Goal: Information Seeking & Learning: Learn about a topic

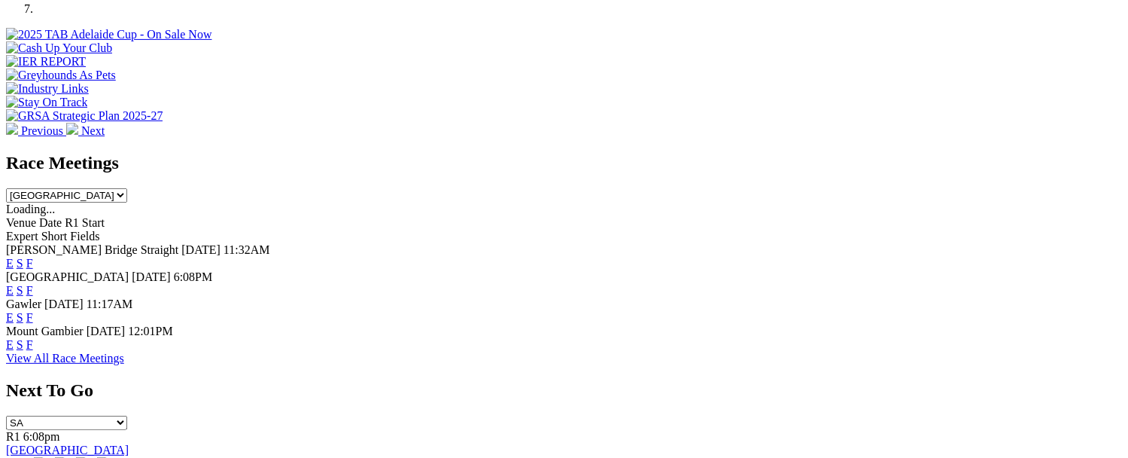
scroll to position [527, 0]
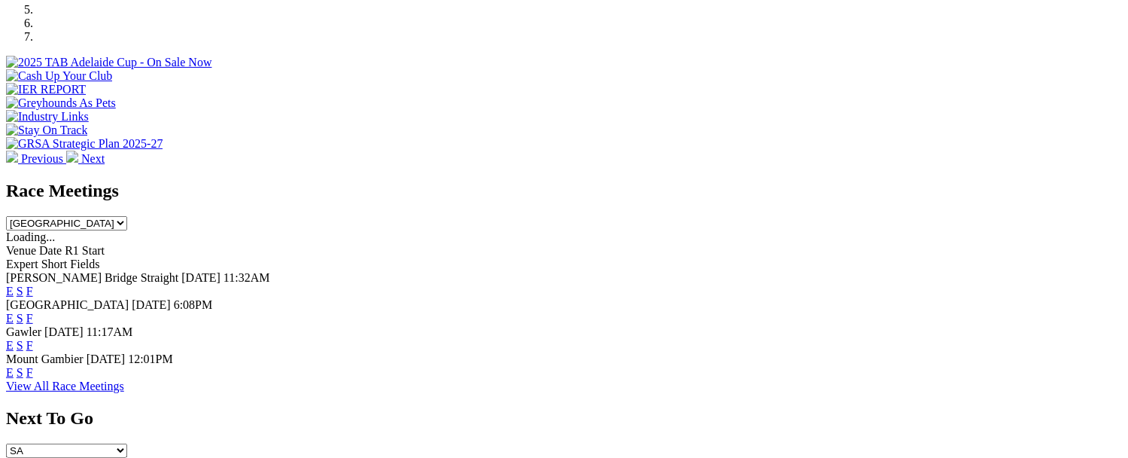
click at [33, 312] on link "F" at bounding box center [29, 318] width 7 height 13
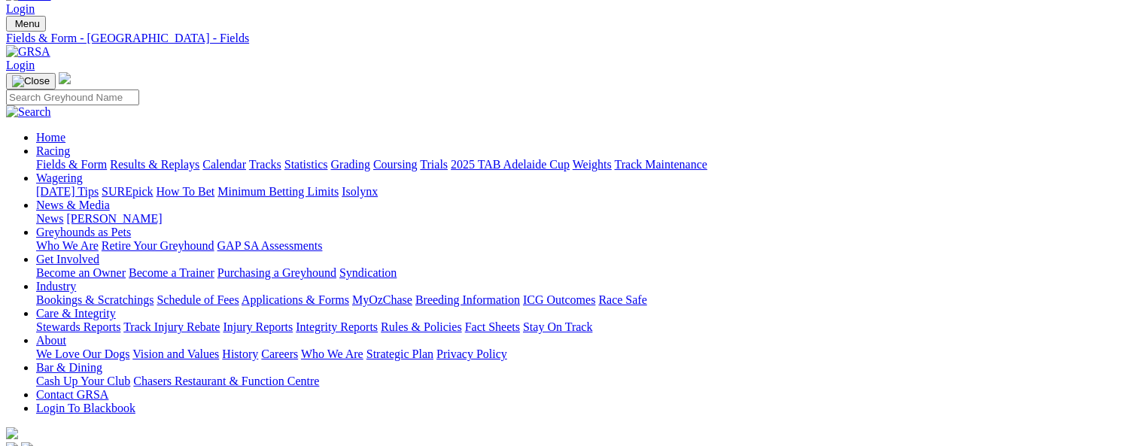
scroll to position [301, 0]
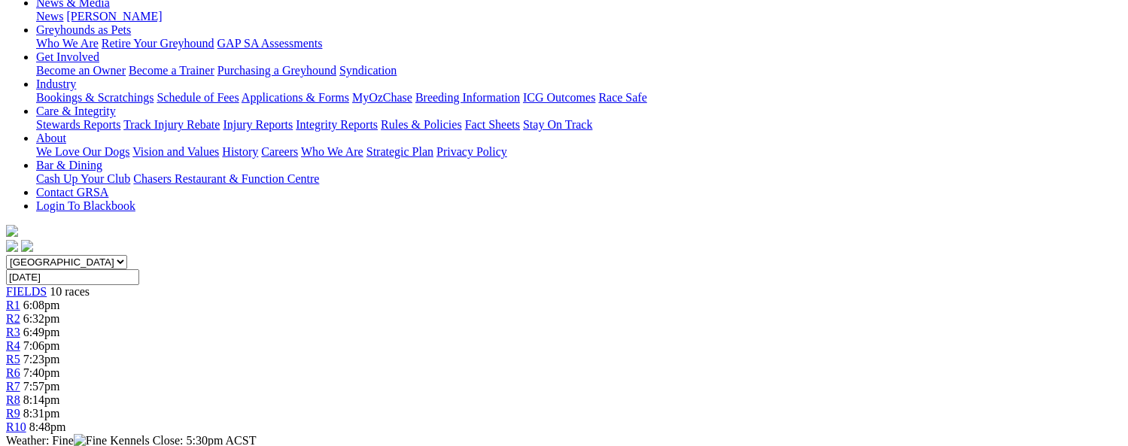
scroll to position [301, 0]
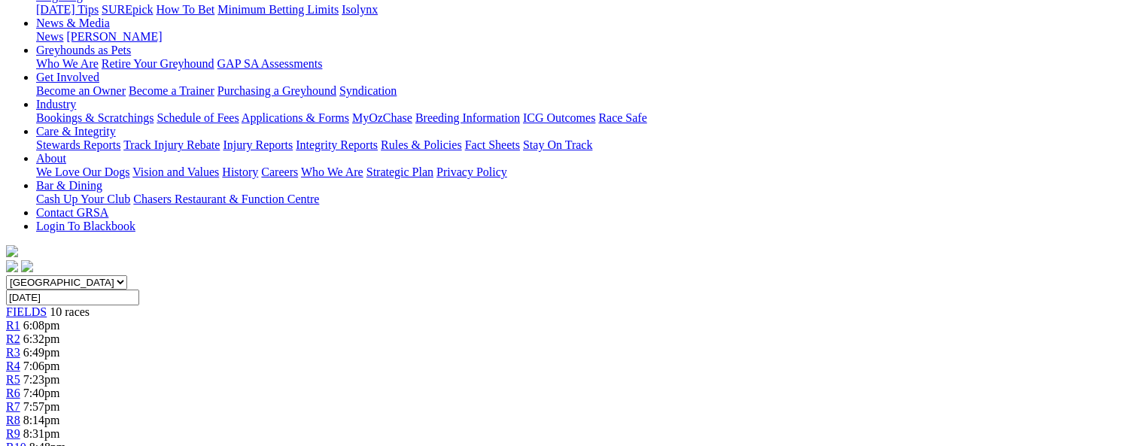
scroll to position [226, 0]
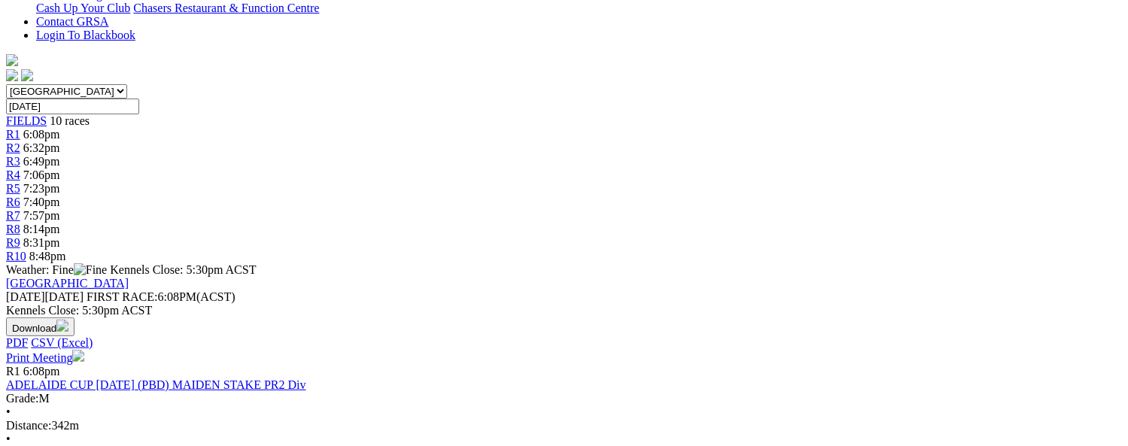
scroll to position [452, 0]
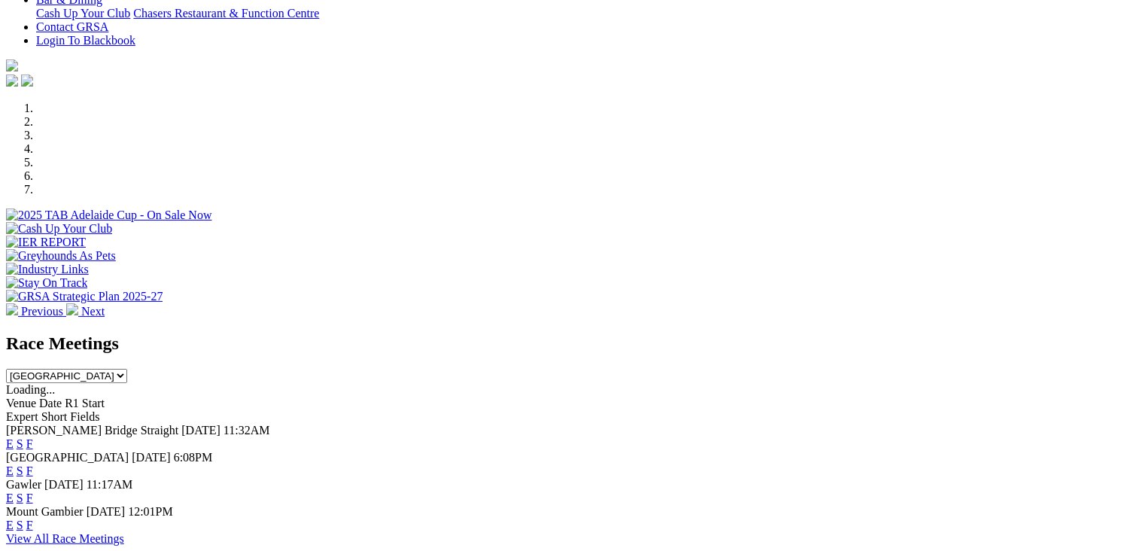
scroll to position [376, 0]
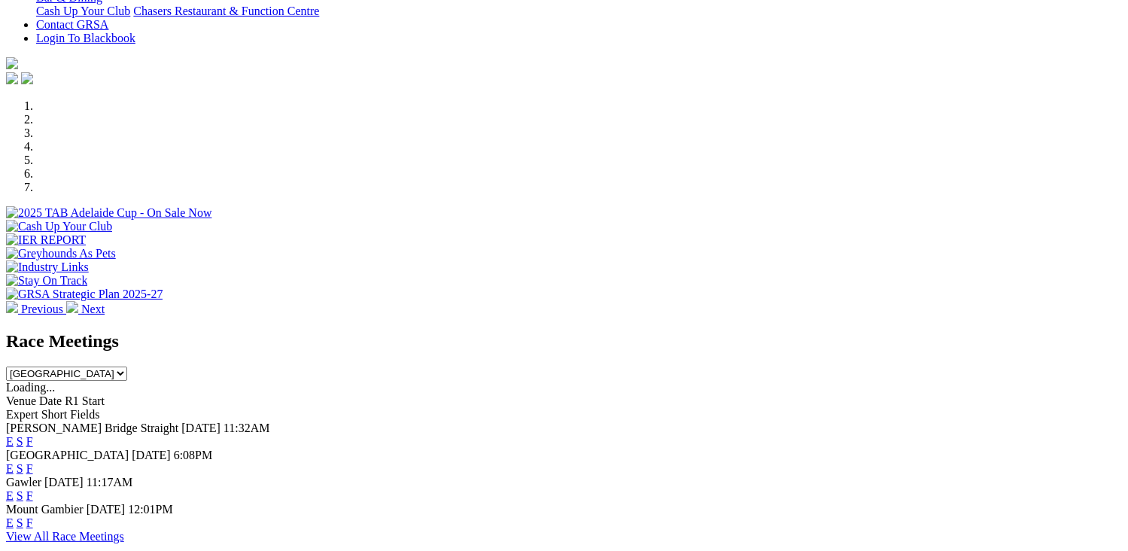
click at [33, 462] on link "F" at bounding box center [29, 468] width 7 height 13
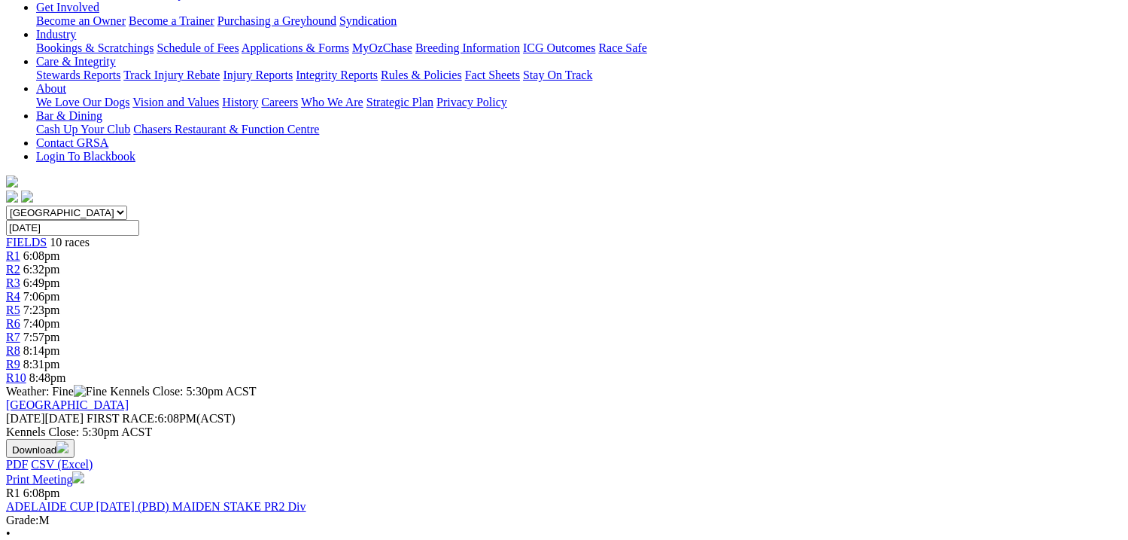
scroll to position [376, 0]
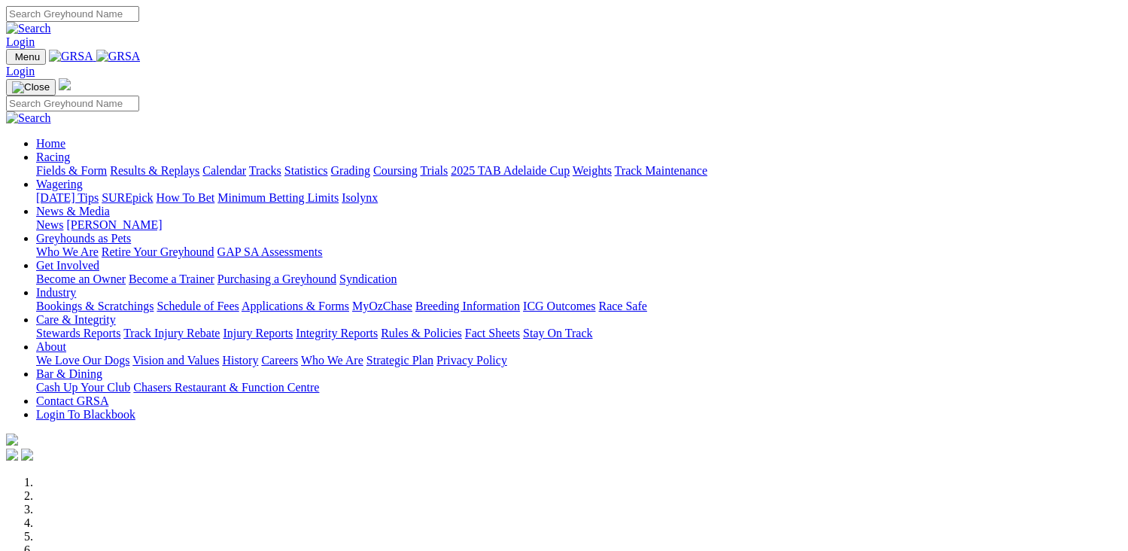
scroll to position [452, 0]
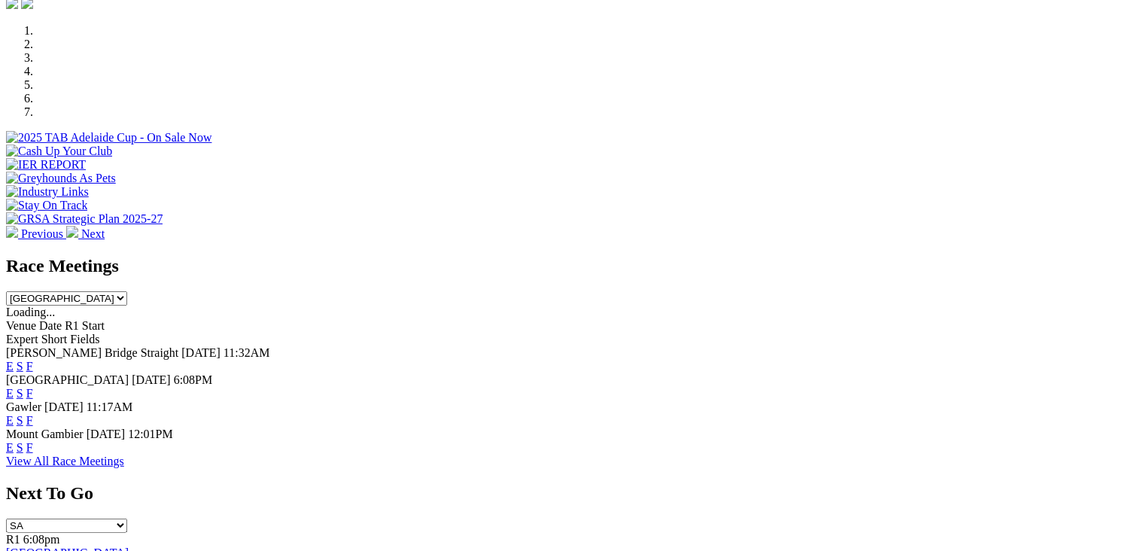
click at [33, 414] on link "F" at bounding box center [29, 420] width 7 height 13
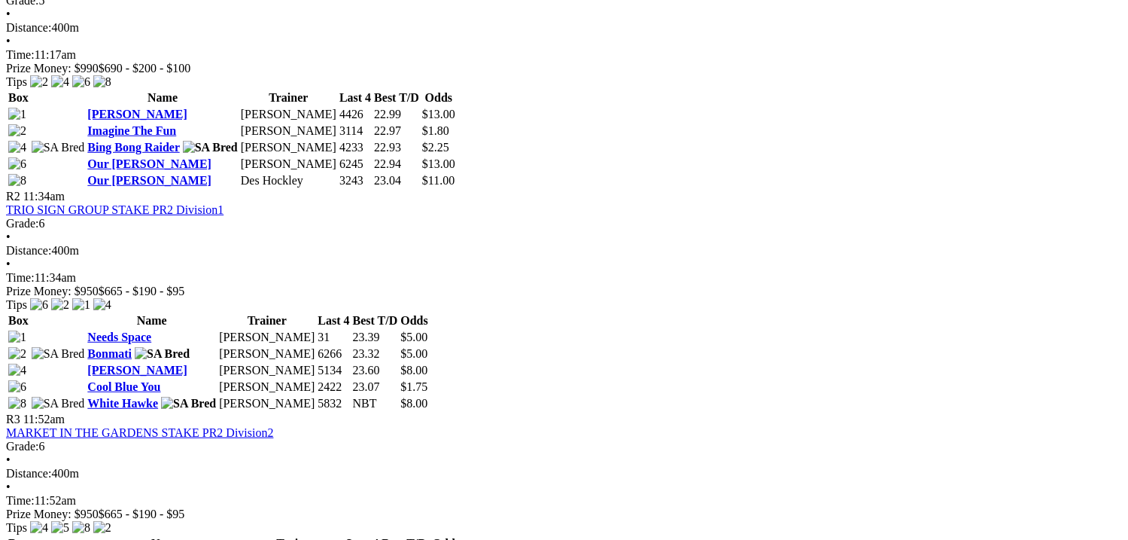
scroll to position [677, 0]
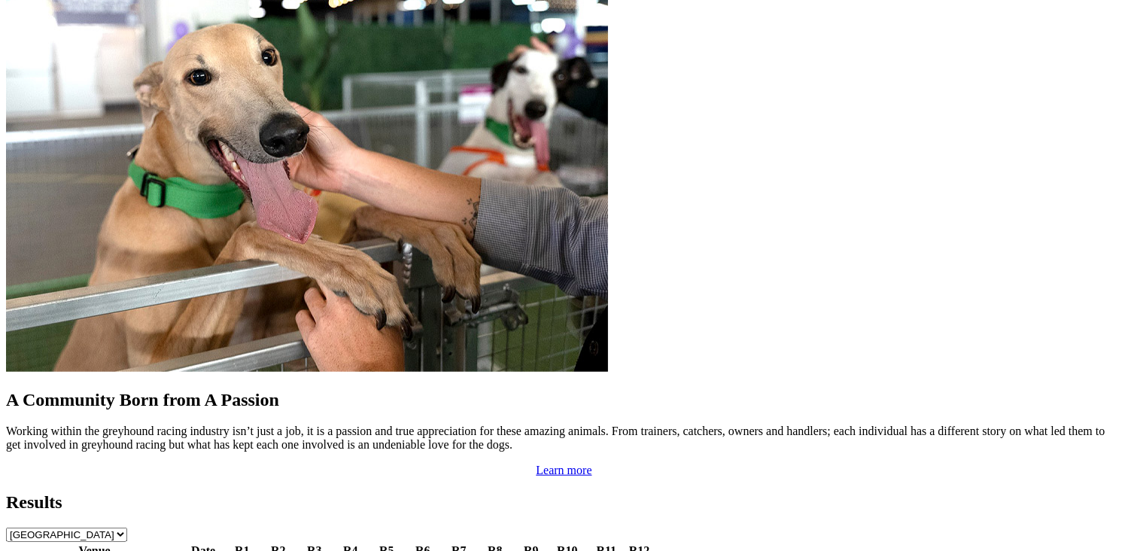
scroll to position [1204, 0]
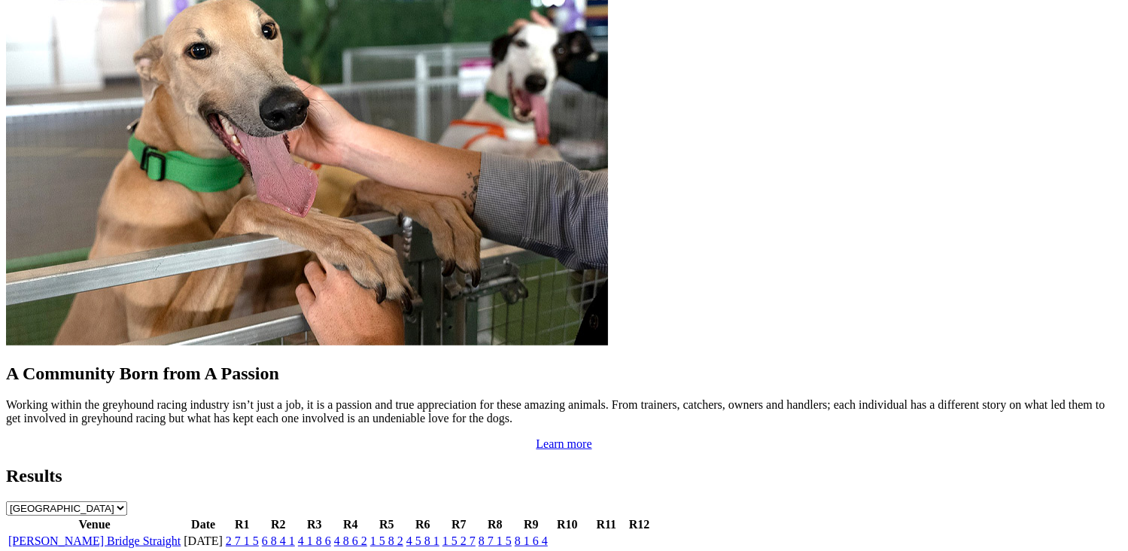
click at [181, 534] on link "[PERSON_NAME] Bridge Straight" at bounding box center [94, 540] width 172 height 13
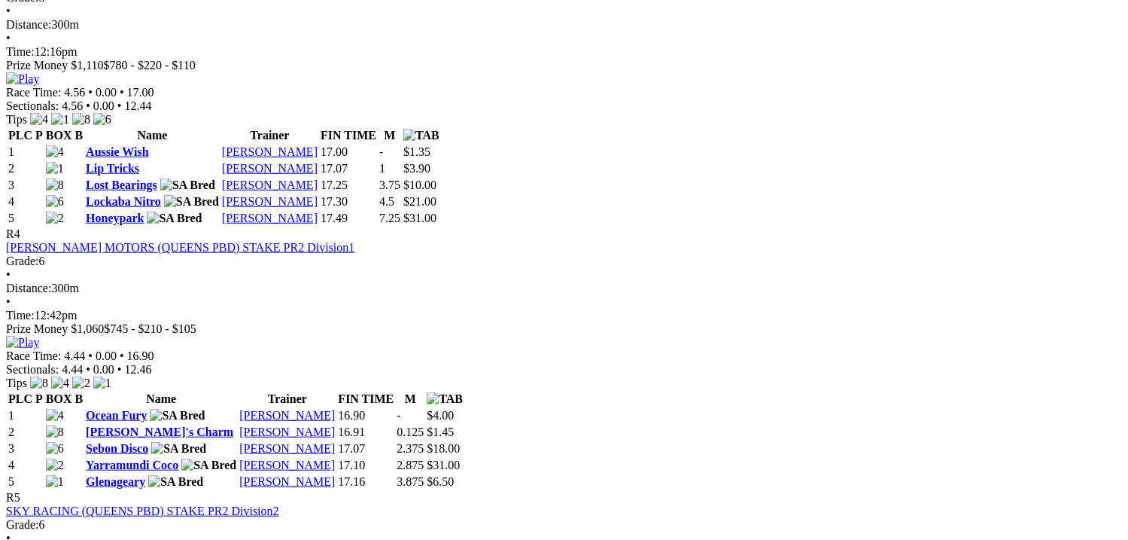
scroll to position [1279, 0]
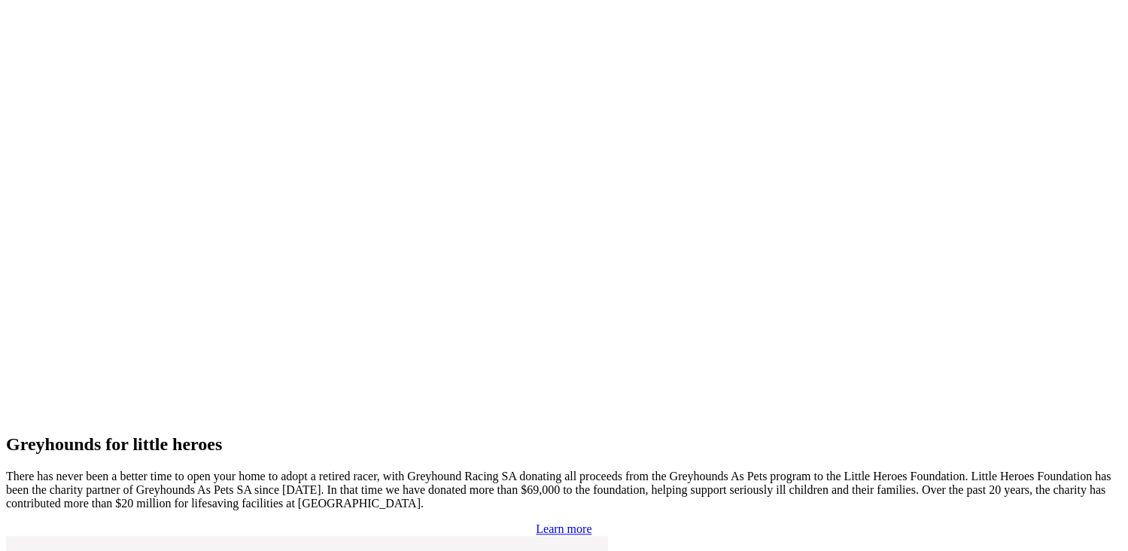
scroll to position [3161, 0]
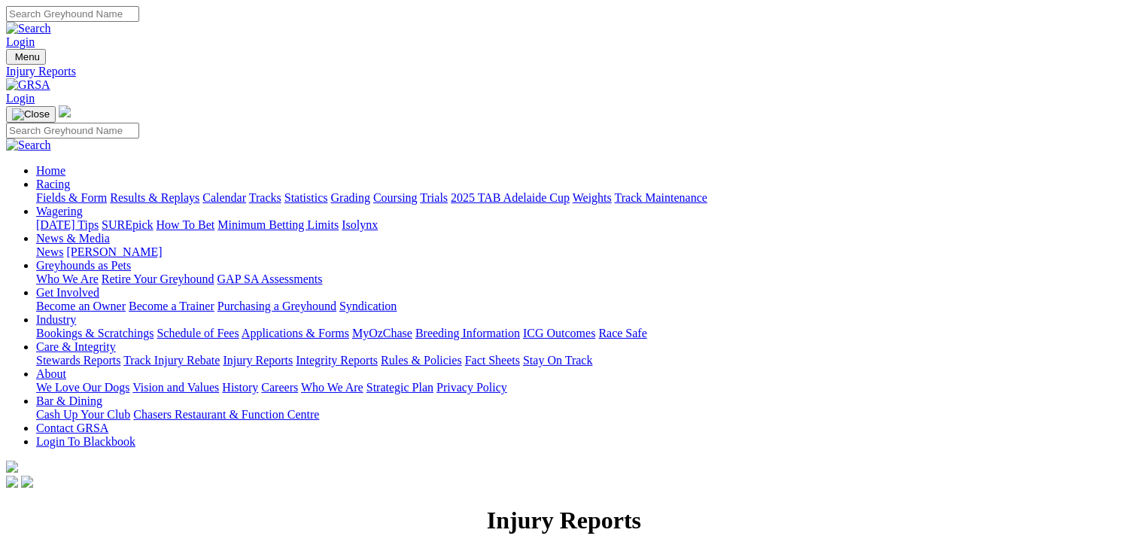
scroll to position [151, 0]
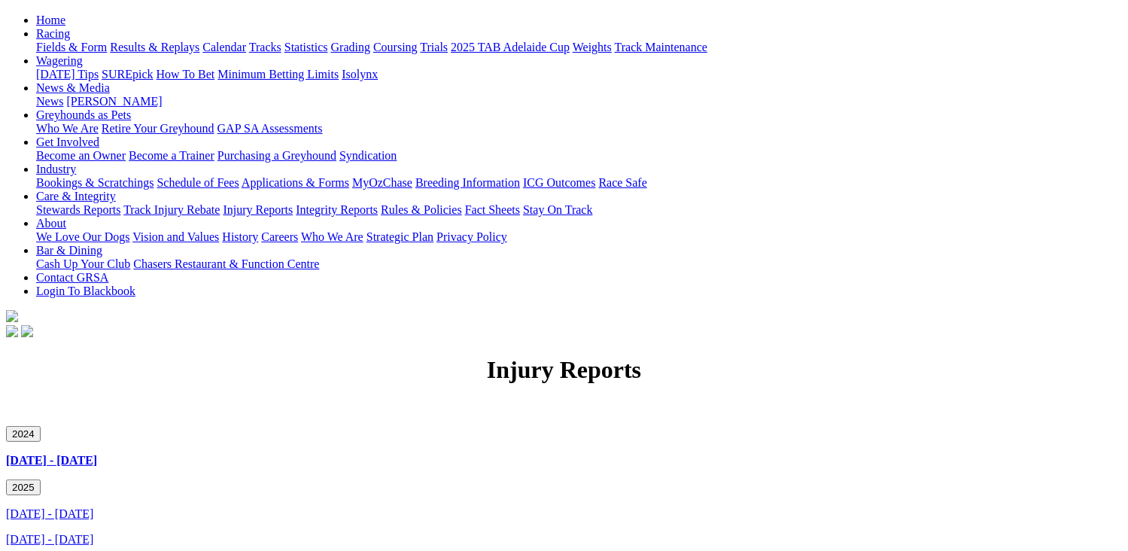
click at [93, 533] on link "[DATE] - [DATE]" at bounding box center [49, 539] width 87 height 13
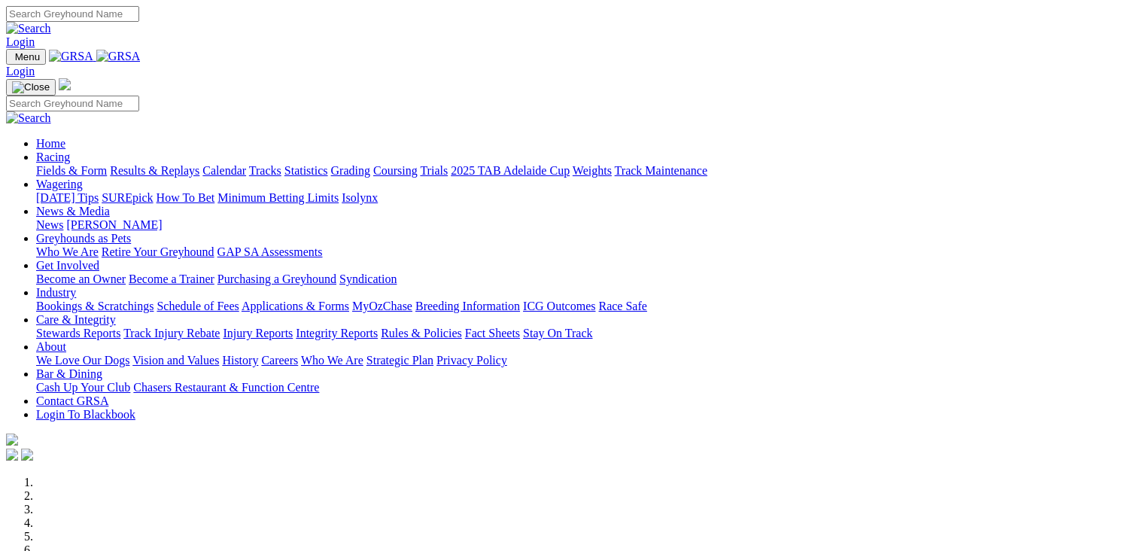
scroll to position [3163, 0]
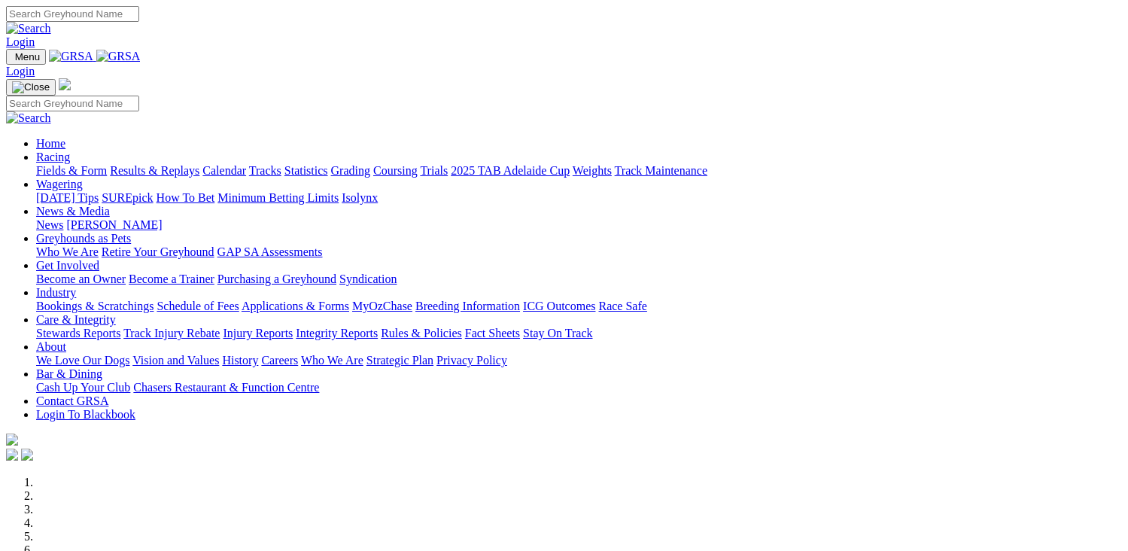
scroll to position [3163, 0]
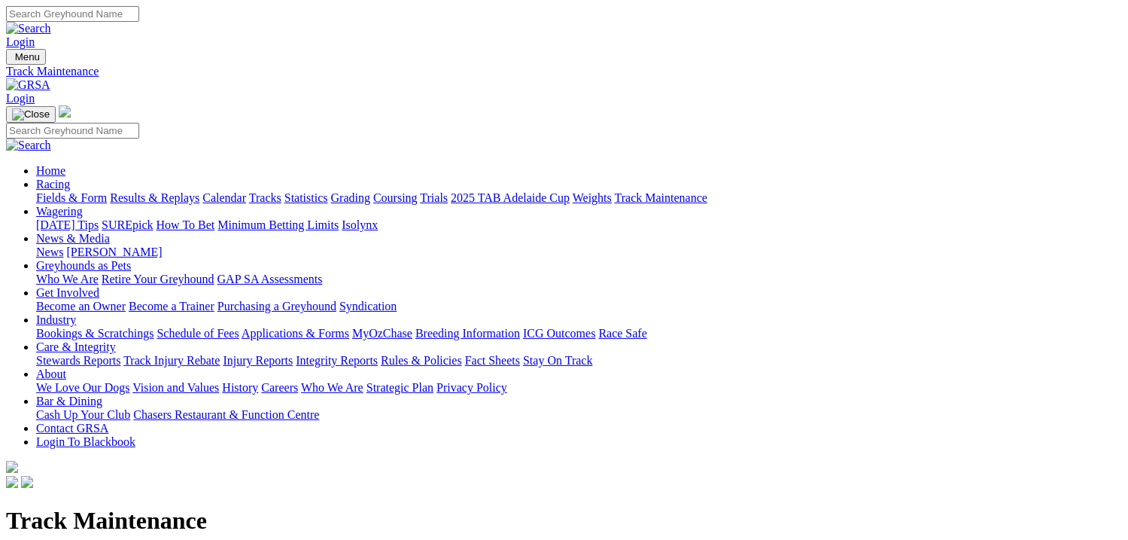
click at [570, 191] on link "2025 TAB Adelaide Cup" at bounding box center [510, 197] width 119 height 13
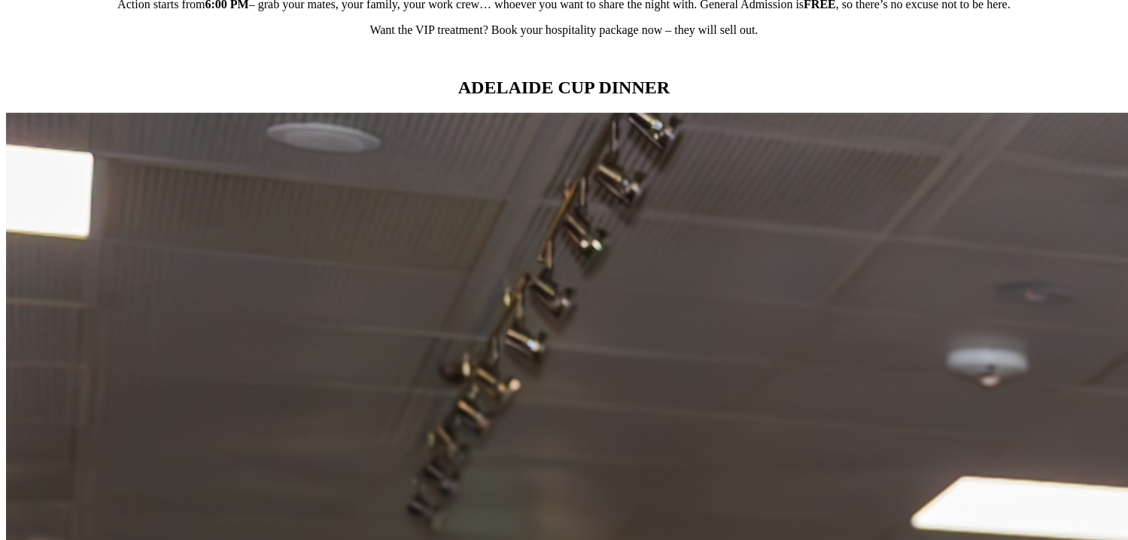
scroll to position [1430, 0]
